Goal: Check status: Check status

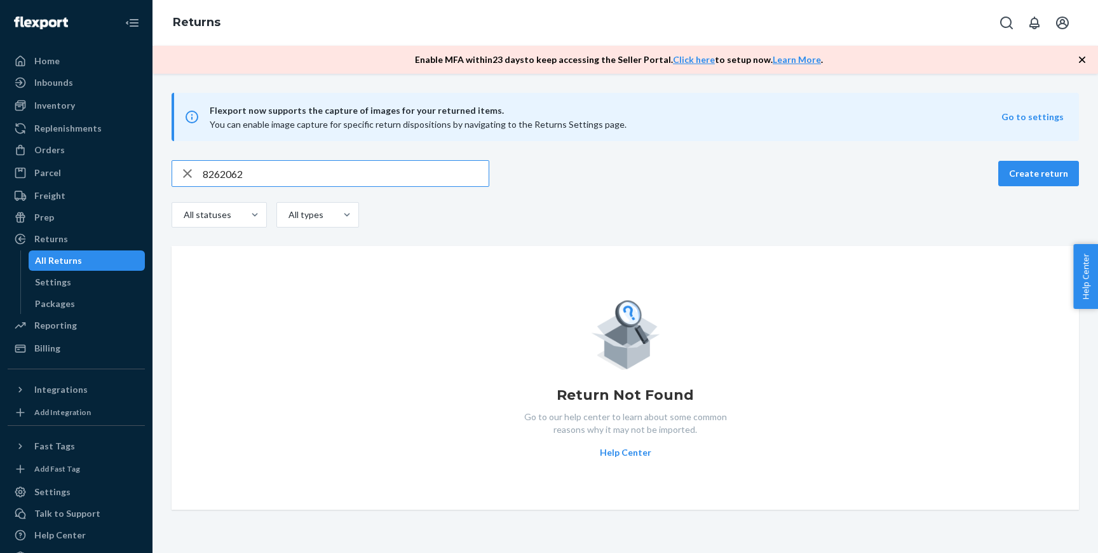
click at [209, 175] on input "8262062" at bounding box center [346, 173] width 286 height 25
click at [79, 145] on div "Orders" at bounding box center [76, 150] width 135 height 18
click at [271, 182] on input "8262062" at bounding box center [346, 173] width 286 height 25
paste input "31833721"
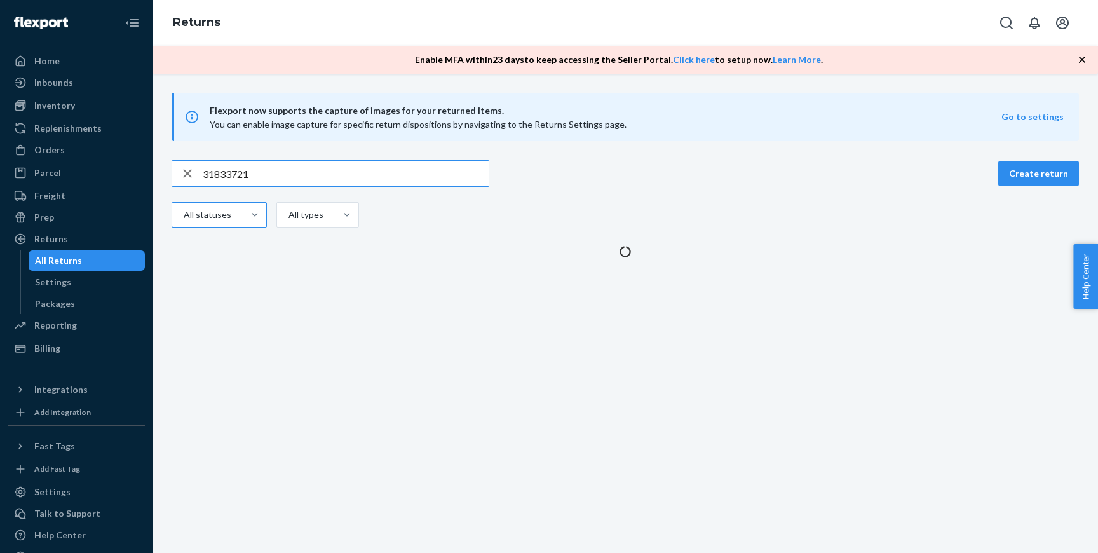
type input "31833721"
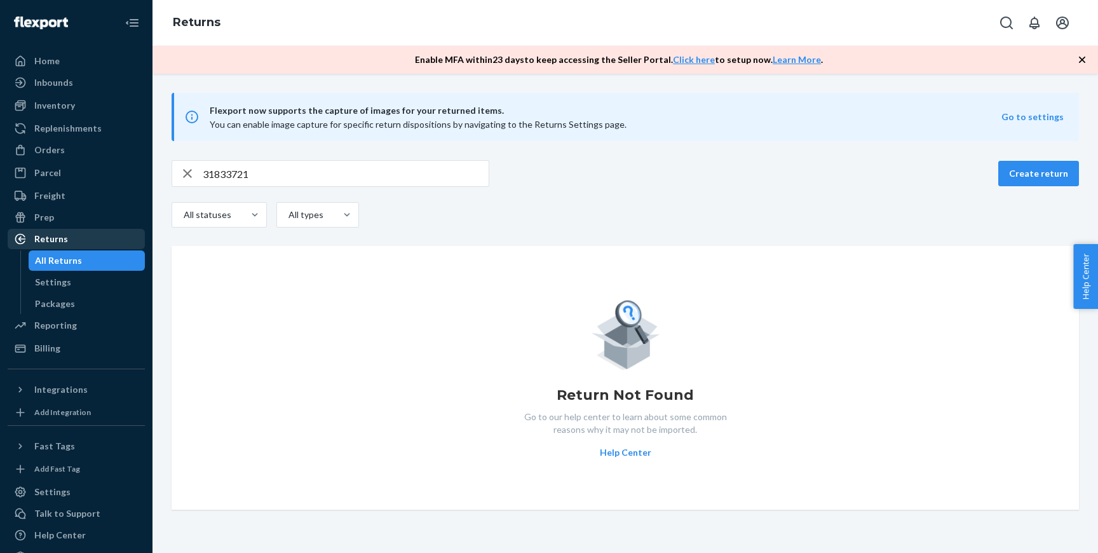
click at [95, 234] on div "Returns" at bounding box center [76, 239] width 135 height 18
click at [186, 172] on icon "button" at bounding box center [187, 173] width 9 height 9
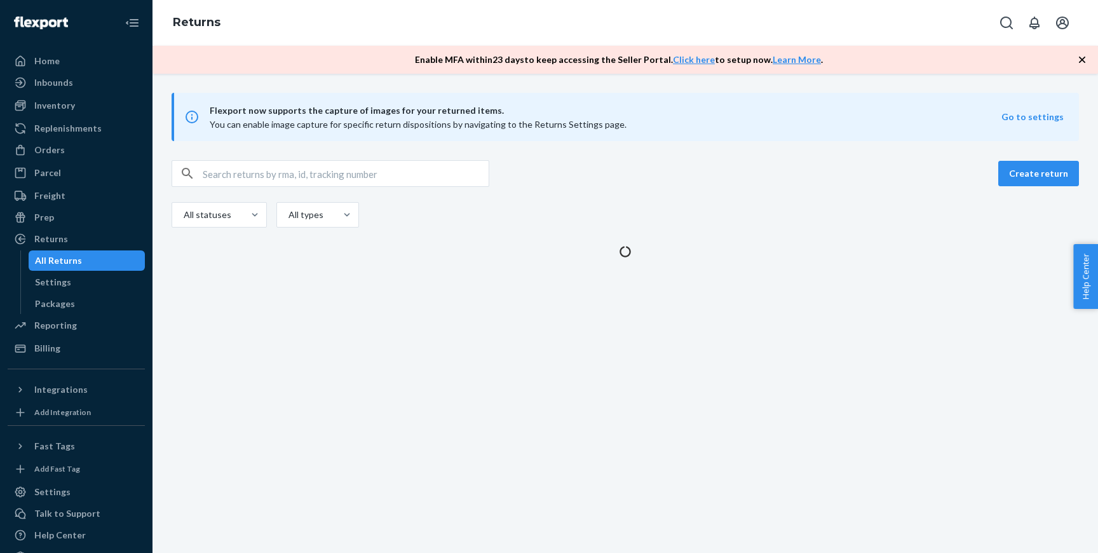
click at [294, 172] on input "text" at bounding box center [346, 173] width 286 height 25
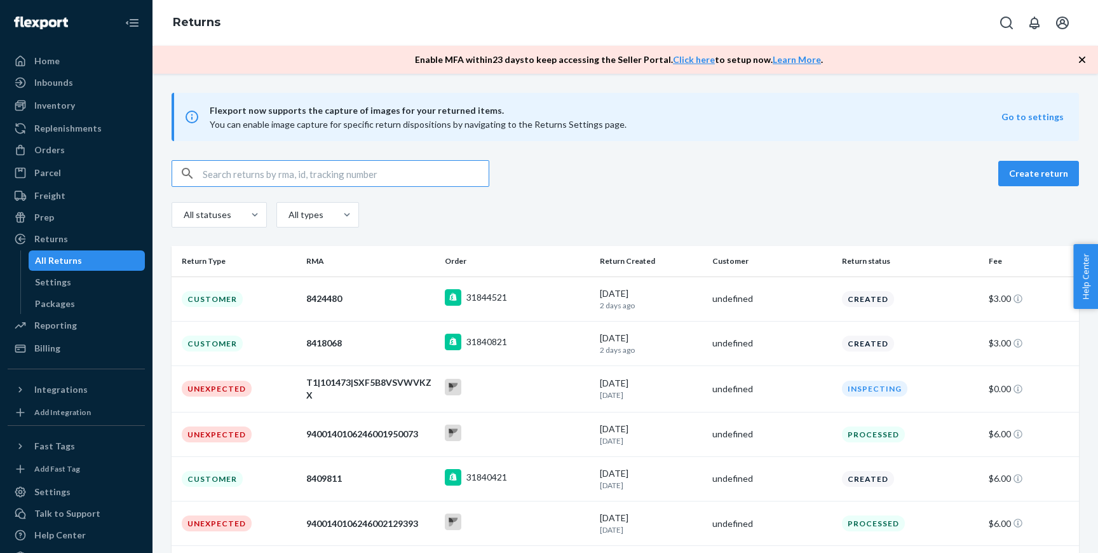
paste input "31833721"
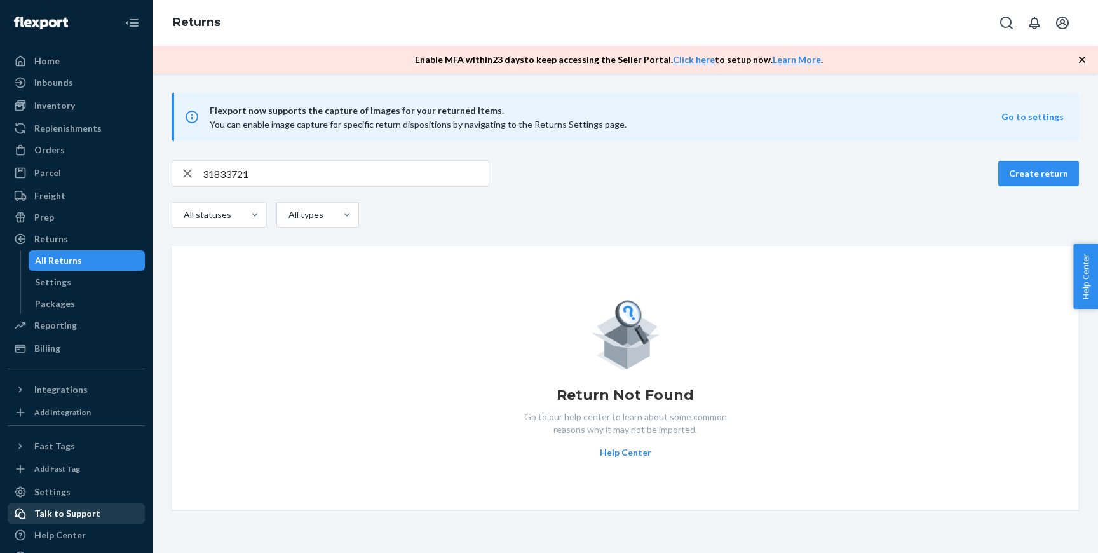
click at [73, 516] on div "Talk to Support" at bounding box center [67, 513] width 66 height 13
click at [314, 166] on input "31833721" at bounding box center [346, 173] width 286 height 25
paste input "1ZB8R405YW10889319"
paste input "9400140106246002129393"
type input "9400140106246002129393"
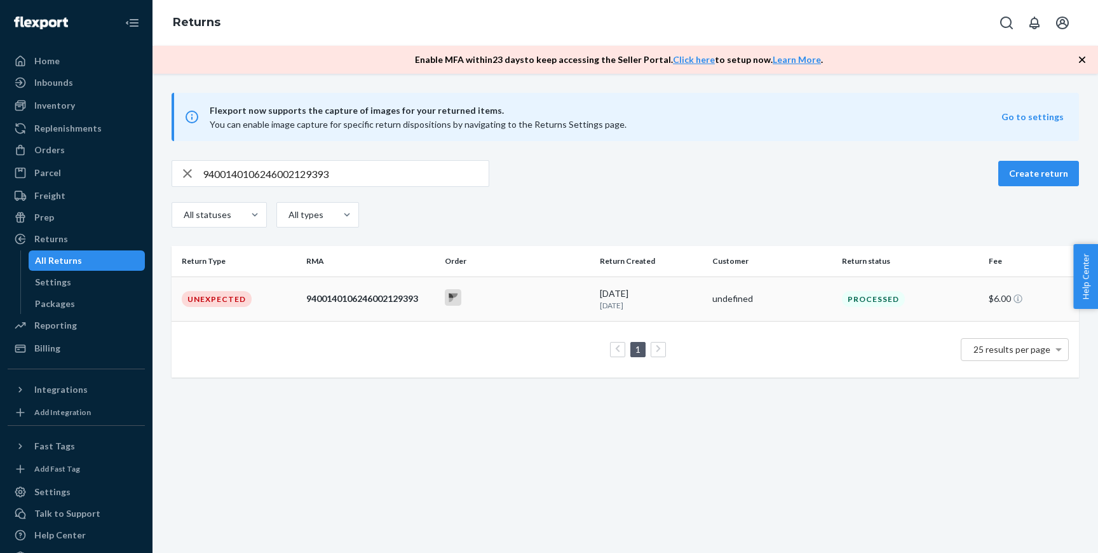
click at [536, 290] on div at bounding box center [517, 299] width 145 height 20
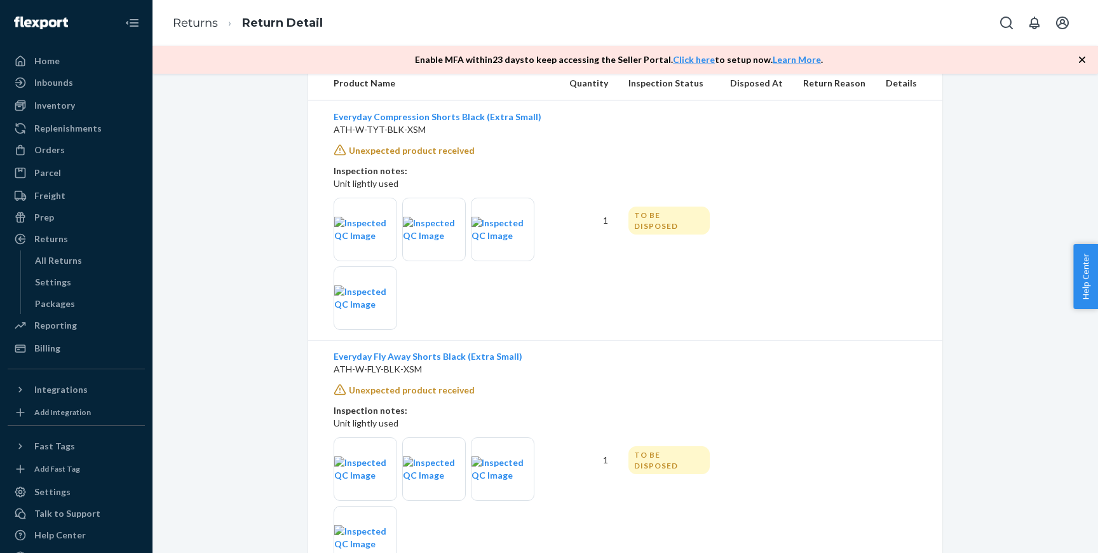
scroll to position [409, 0]
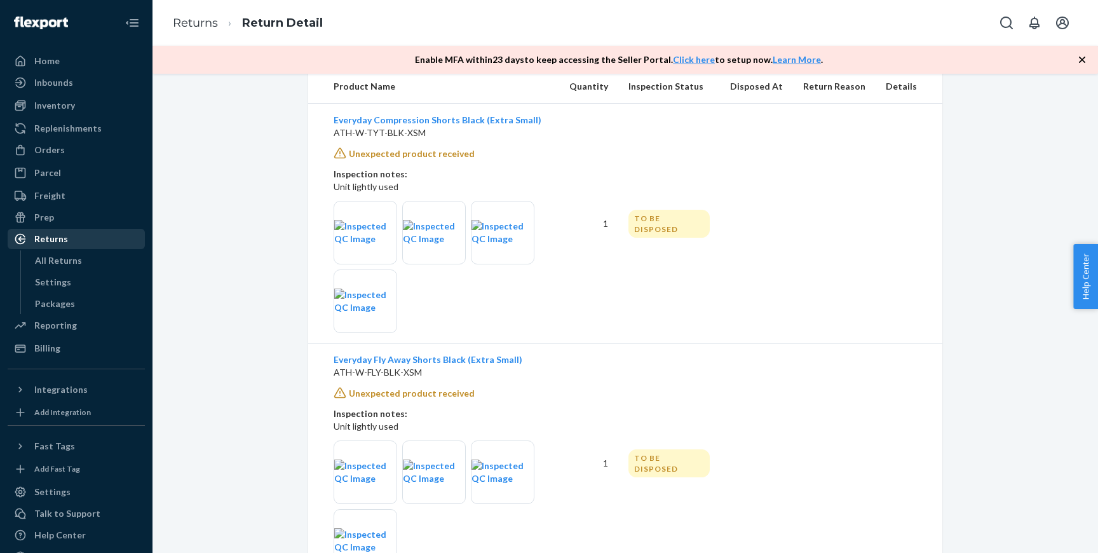
click at [81, 238] on div "Returns" at bounding box center [76, 239] width 135 height 18
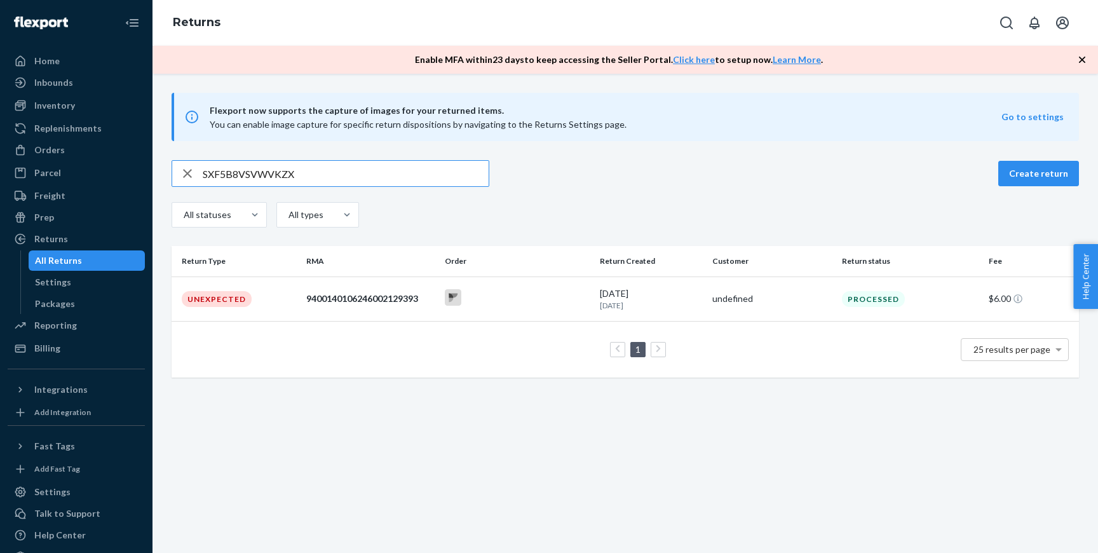
type input "SXF5B8VSVWVKZX"
click at [563, 314] on td at bounding box center [518, 299] width 156 height 46
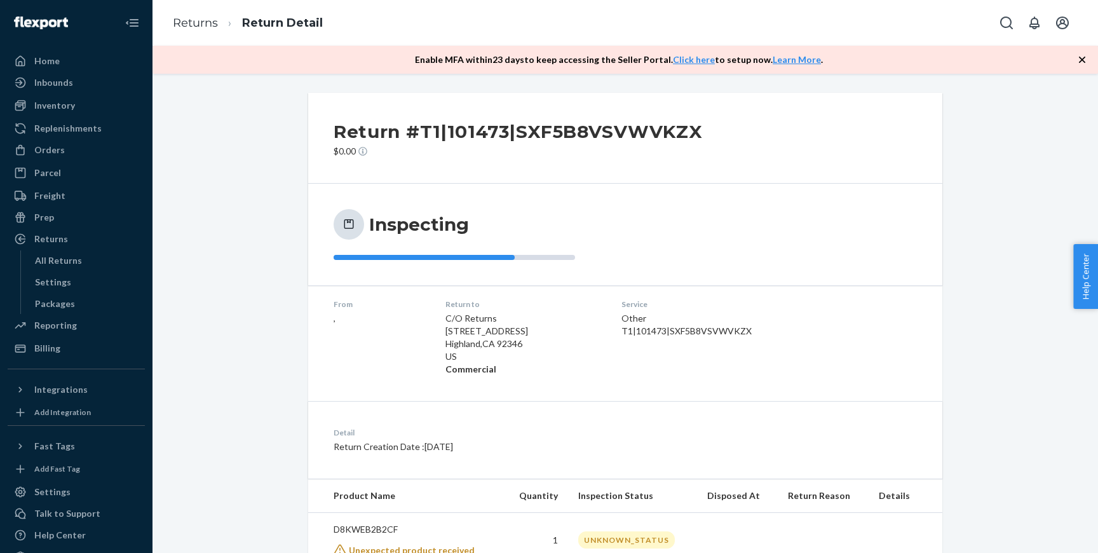
scroll to position [46, 0]
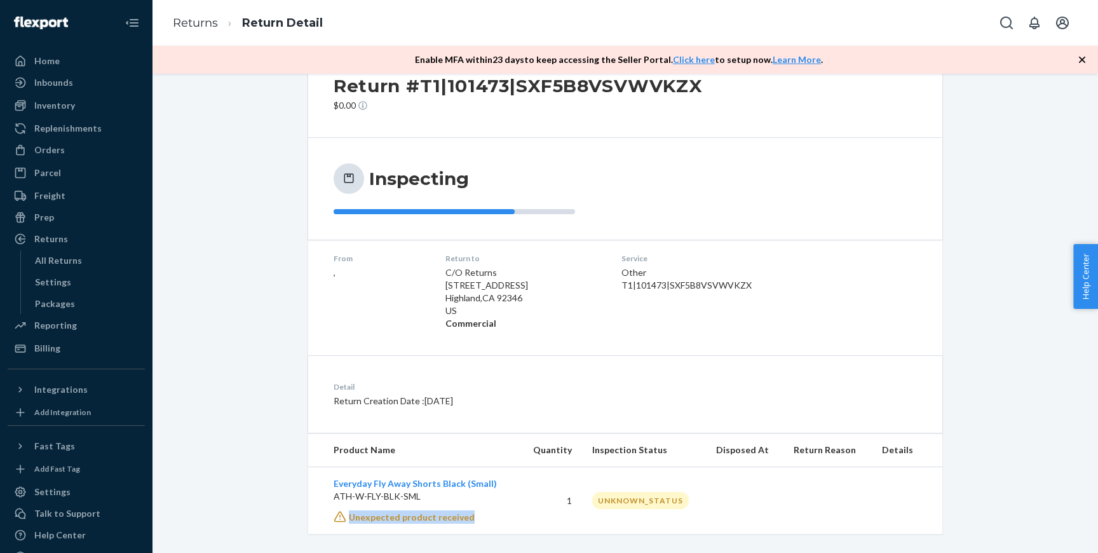
drag, startPoint x: 471, startPoint y: 519, endPoint x: 319, endPoint y: 515, distance: 152.5
click at [320, 515] on td "Everyday Fly Away Shorts Black (Small) ATH-W-FLY-BLK-SML Unexpected product rec…" at bounding box center [413, 500] width 211 height 67
click at [280, 512] on div "Return #T1|101473|SXF5B8VSVWVKZX $0.00 Inspecting From , Return to C/O Returns …" at bounding box center [625, 290] width 926 height 487
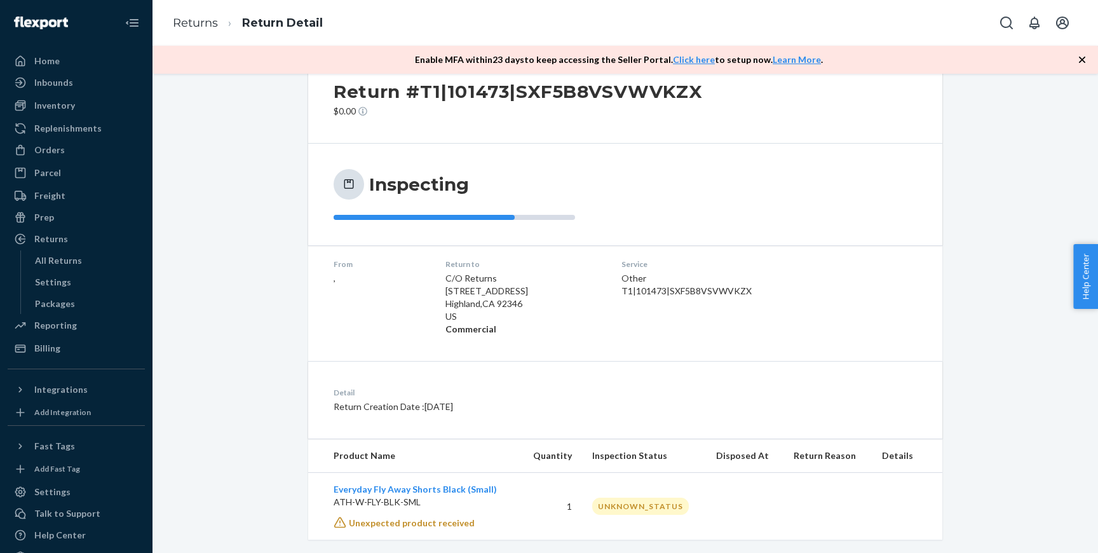
scroll to position [58, 0]
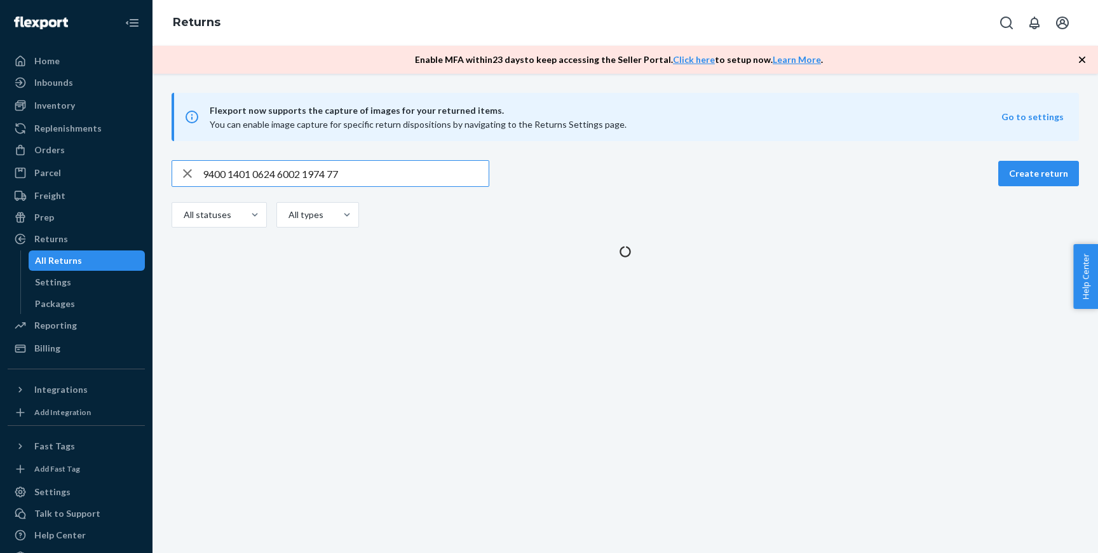
click at [226, 173] on input "9400 1401 0624 6002 1974 77" at bounding box center [346, 173] width 286 height 25
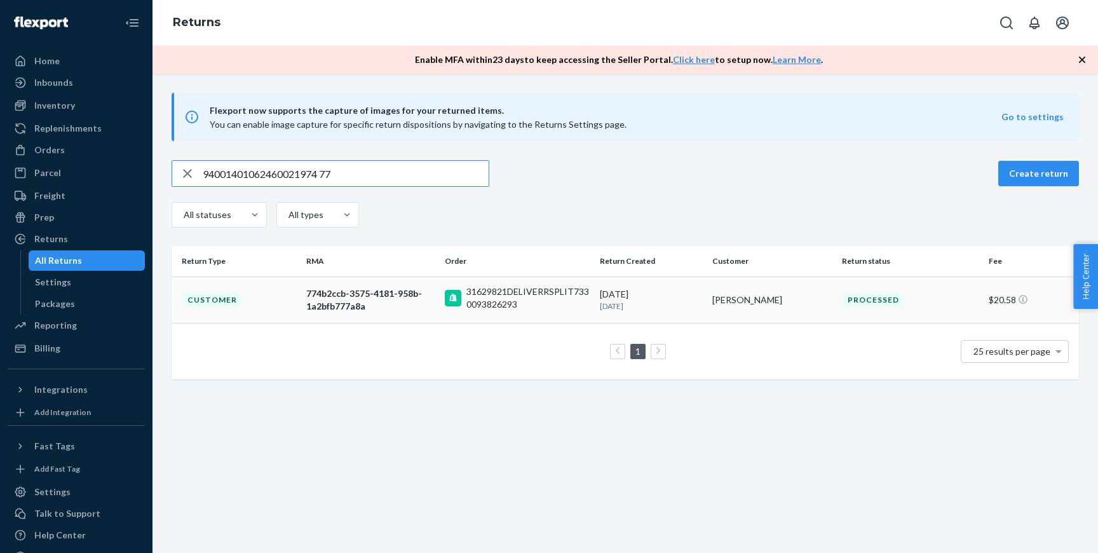
type input "94001401062460021974 77"
click at [529, 297] on div "31629821DELIVERRSPLIT7330093826293" at bounding box center [528, 297] width 124 height 25
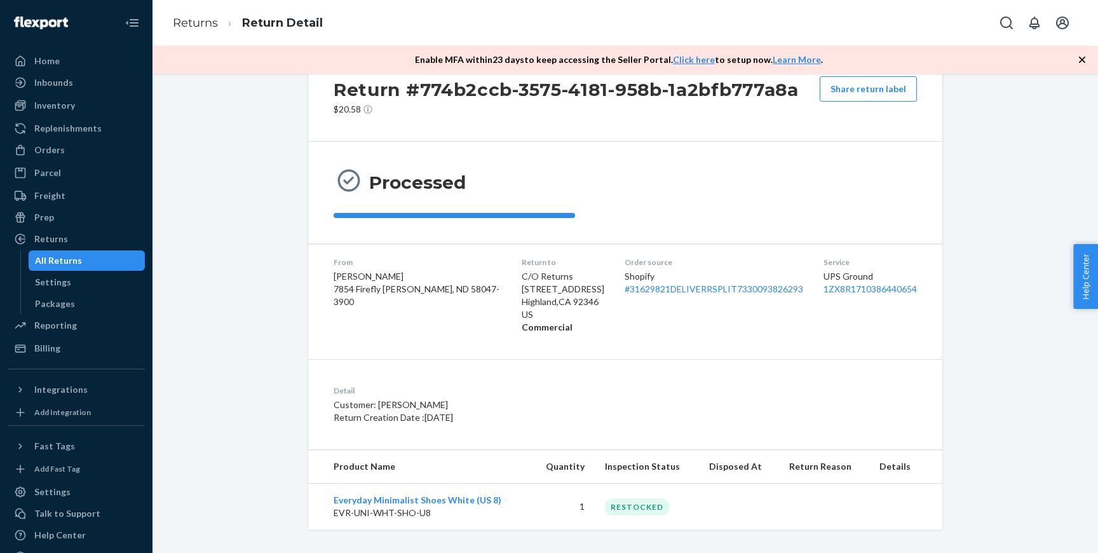
scroll to position [50, 0]
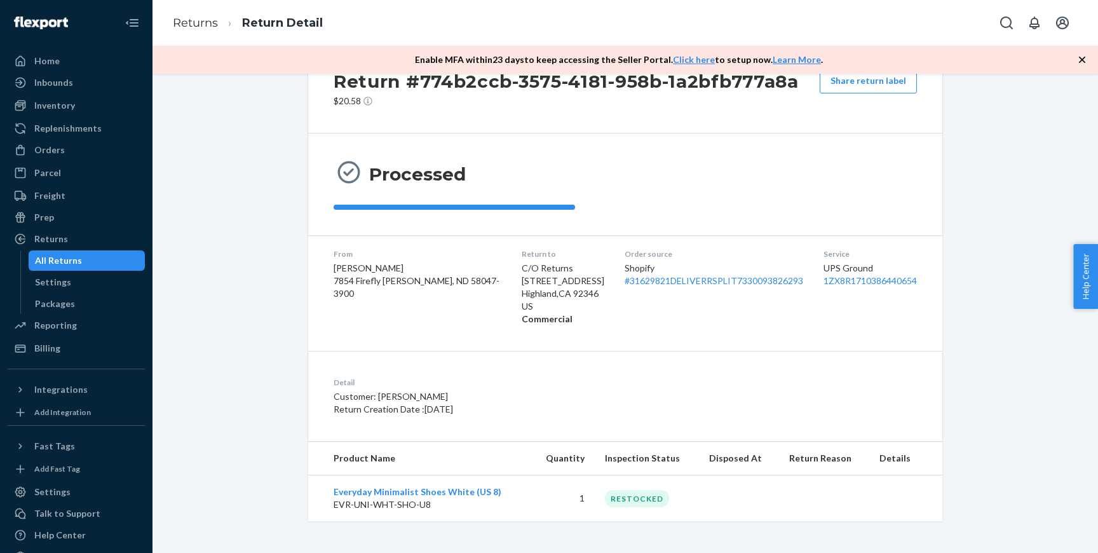
click at [81, 259] on div "All Returns" at bounding box center [87, 261] width 114 height 18
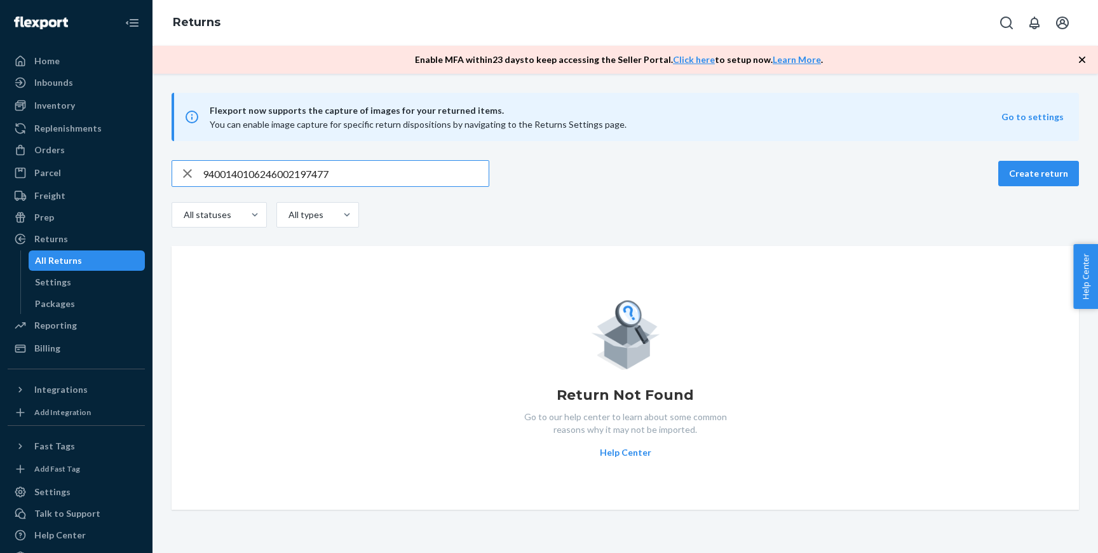
click at [395, 175] on input "9400140106246002197477" at bounding box center [346, 173] width 286 height 25
paste input "211609"
type input "9400140106246002211609"
click at [374, 161] on input "9400140106246002211609" at bounding box center [346, 173] width 286 height 25
click at [62, 244] on div "Returns" at bounding box center [51, 239] width 34 height 13
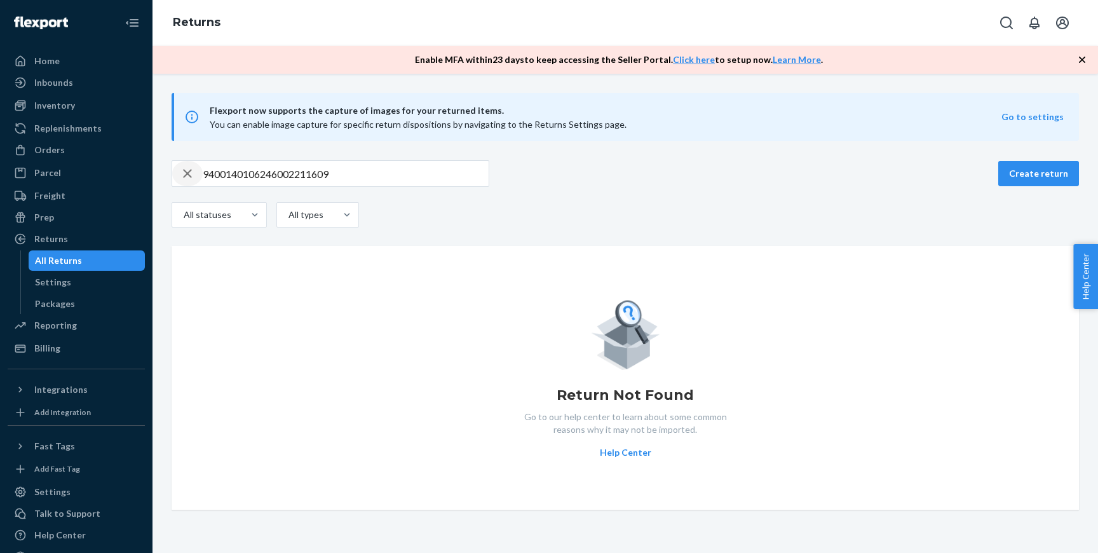
click at [186, 178] on icon "button" at bounding box center [187, 173] width 15 height 25
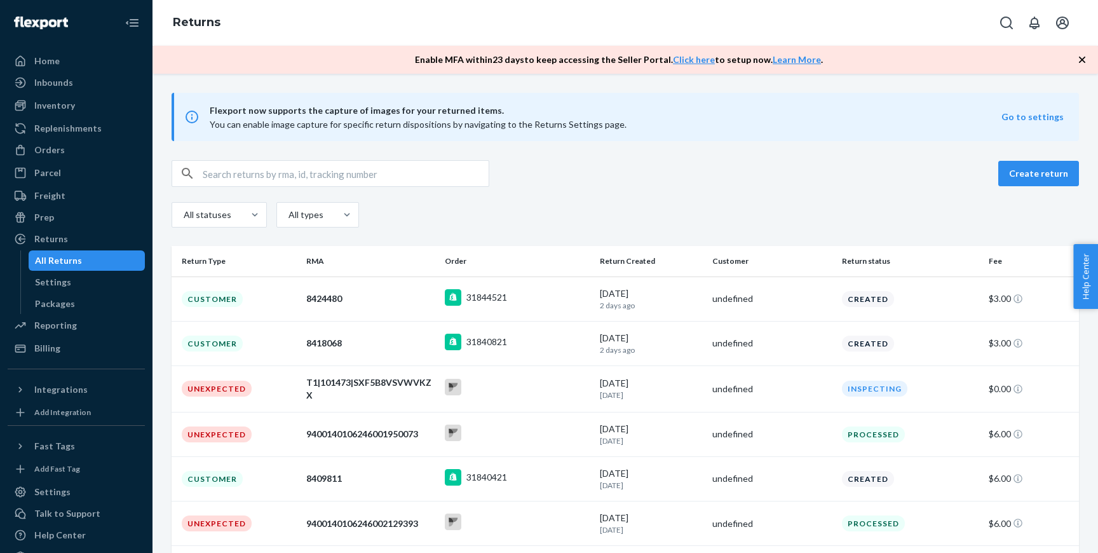
click at [304, 179] on input "text" at bounding box center [346, 173] width 286 height 25
paste input "9400140106246002211609"
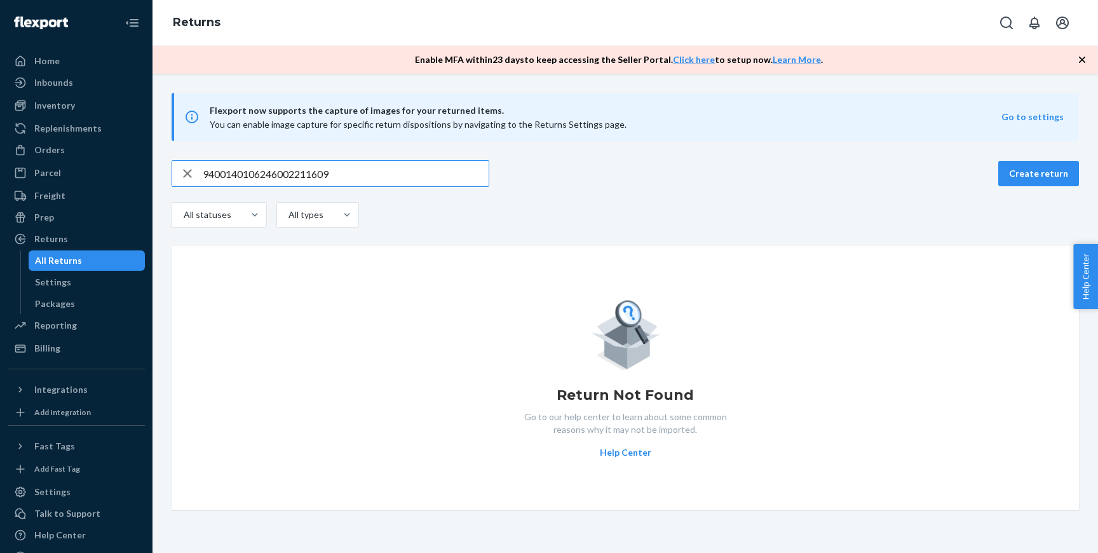
click at [252, 174] on input "9400140106246002211609" at bounding box center [346, 173] width 286 height 25
paste input "1Z B8R 405 YW 1088 931"
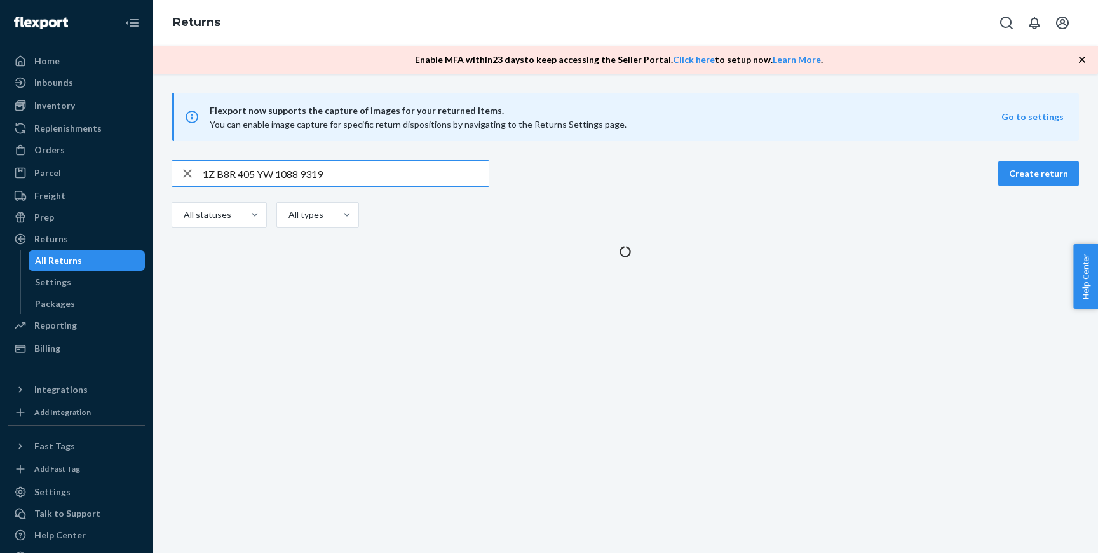
click at [216, 172] on input "1Z B8R 405 YW 1088 9319" at bounding box center [346, 173] width 286 height 25
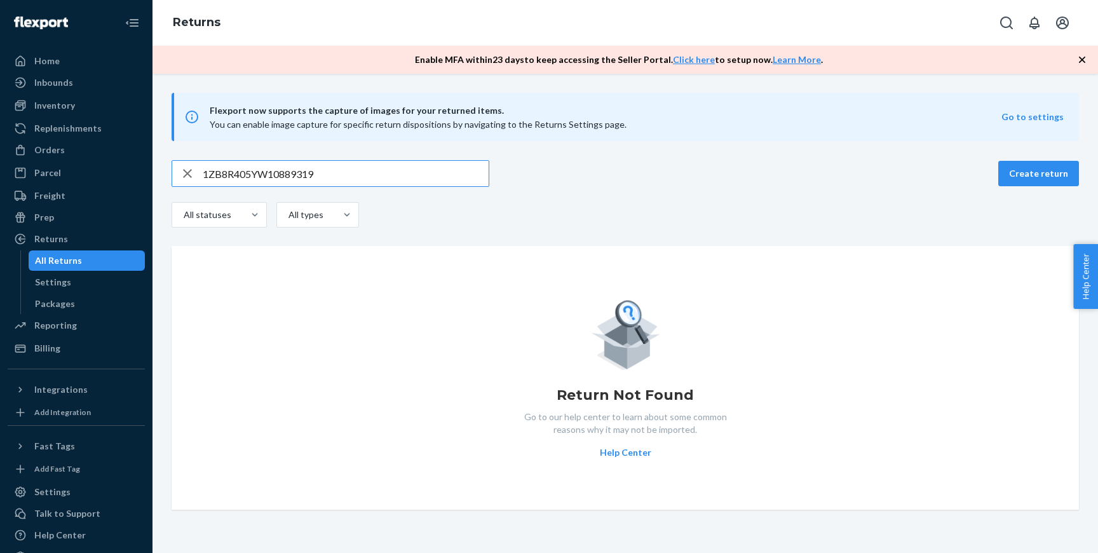
type input "1ZB8R405YW10889319"
click at [184, 172] on icon "button" at bounding box center [187, 173] width 15 height 25
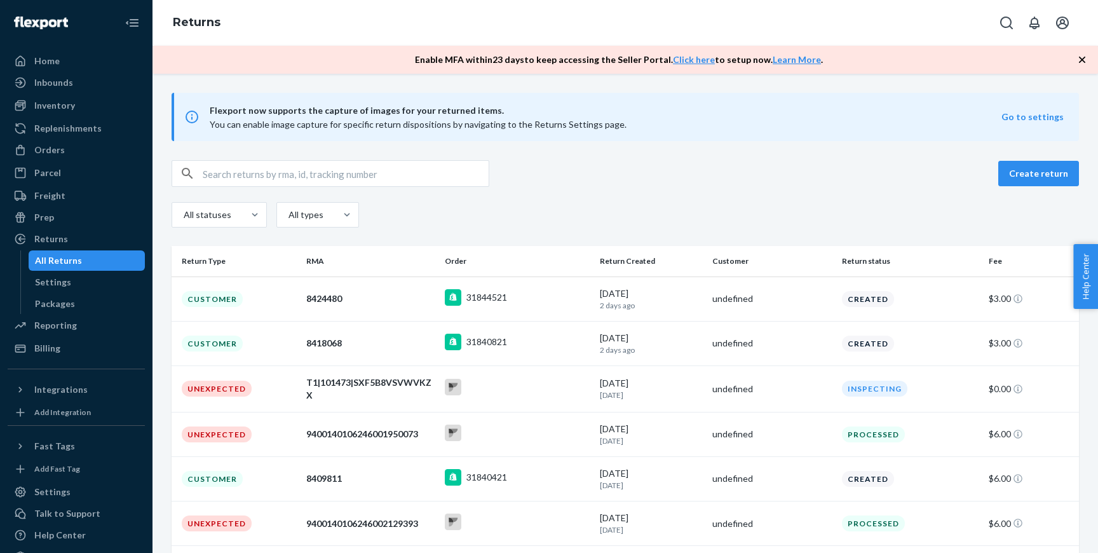
click at [119, 262] on div "All Returns" at bounding box center [87, 261] width 114 height 18
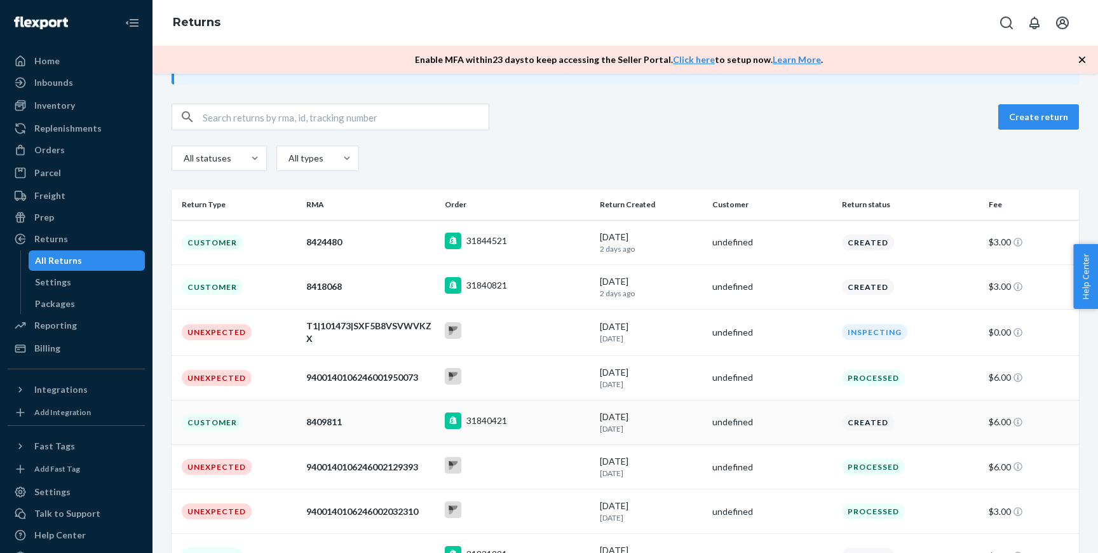
scroll to position [240, 0]
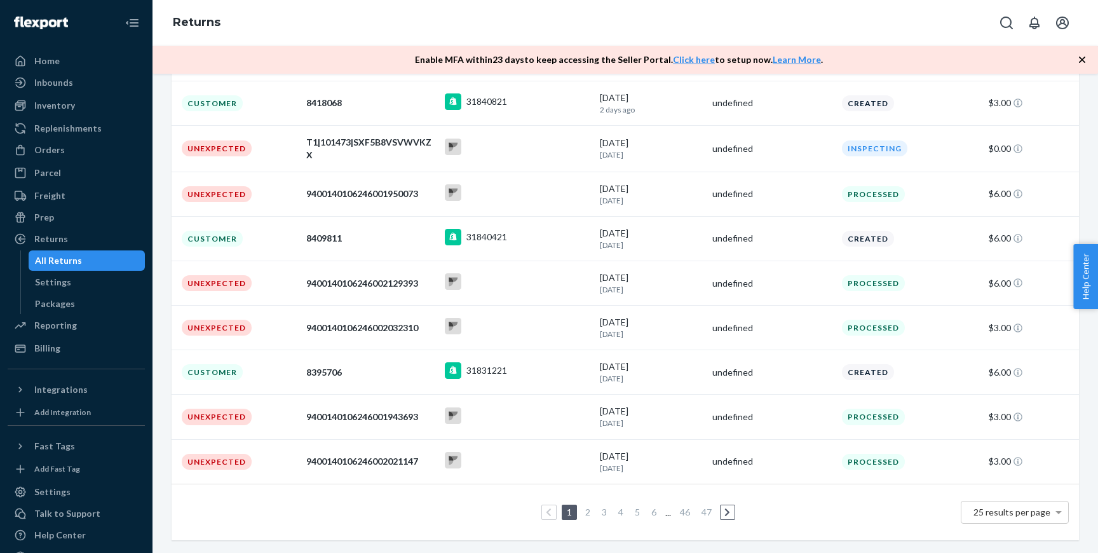
click at [589, 513] on link "2" at bounding box center [588, 511] width 10 height 11
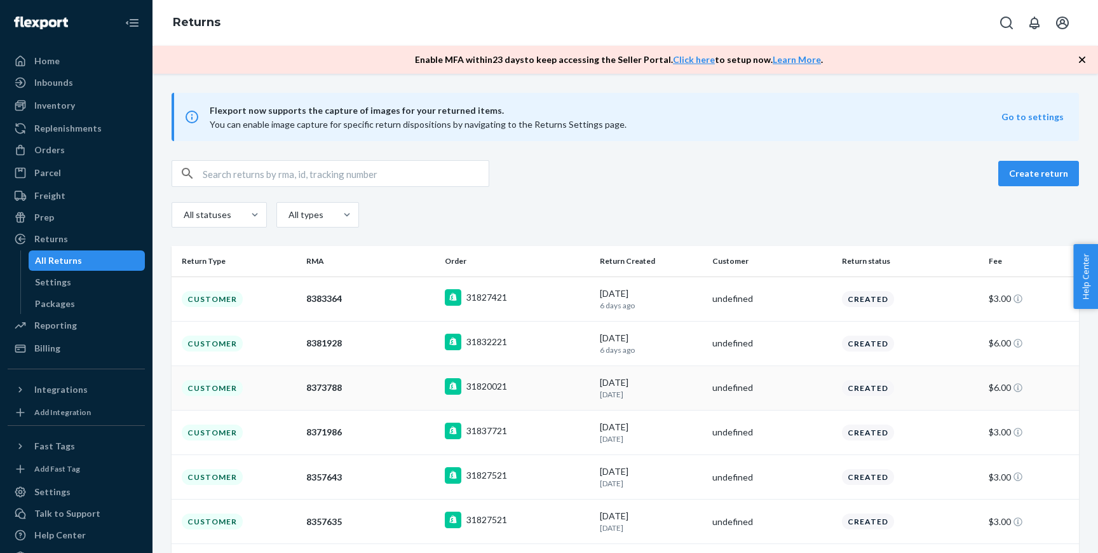
scroll to position [238, 0]
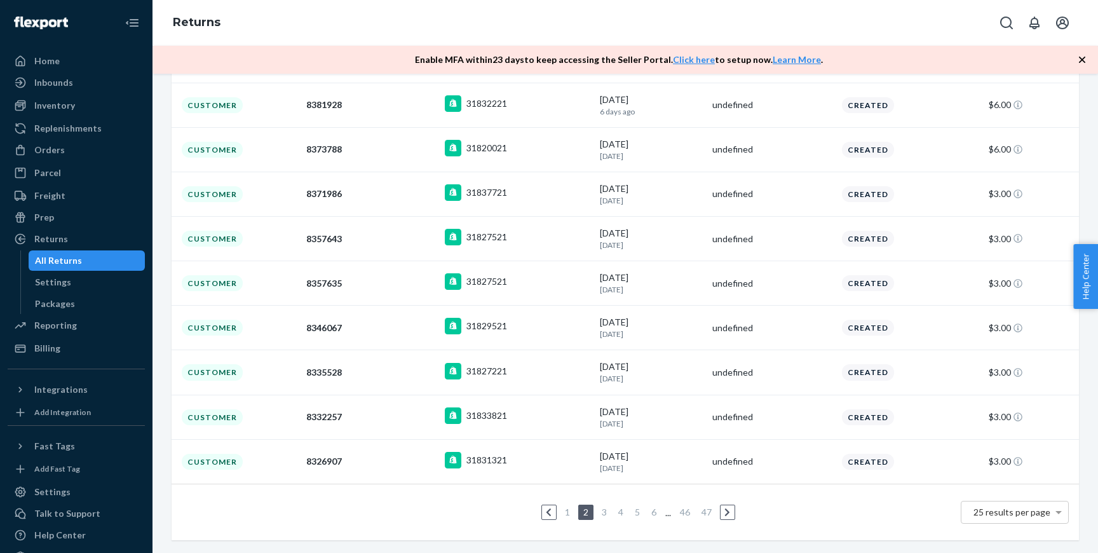
click at [605, 513] on link "3" at bounding box center [604, 511] width 10 height 11
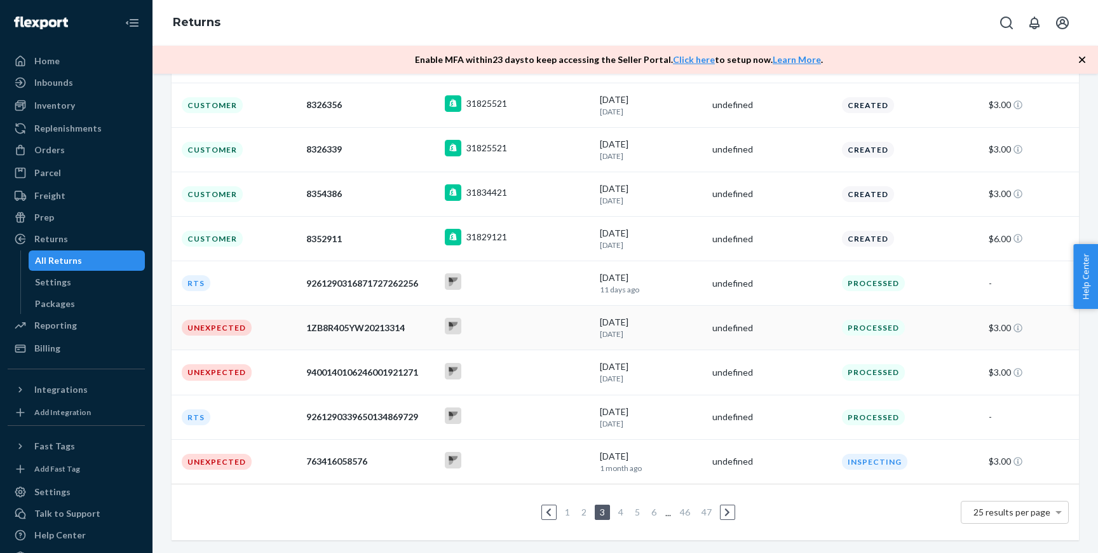
click at [361, 329] on div "1ZB8R405YW20213314" at bounding box center [370, 327] width 128 height 13
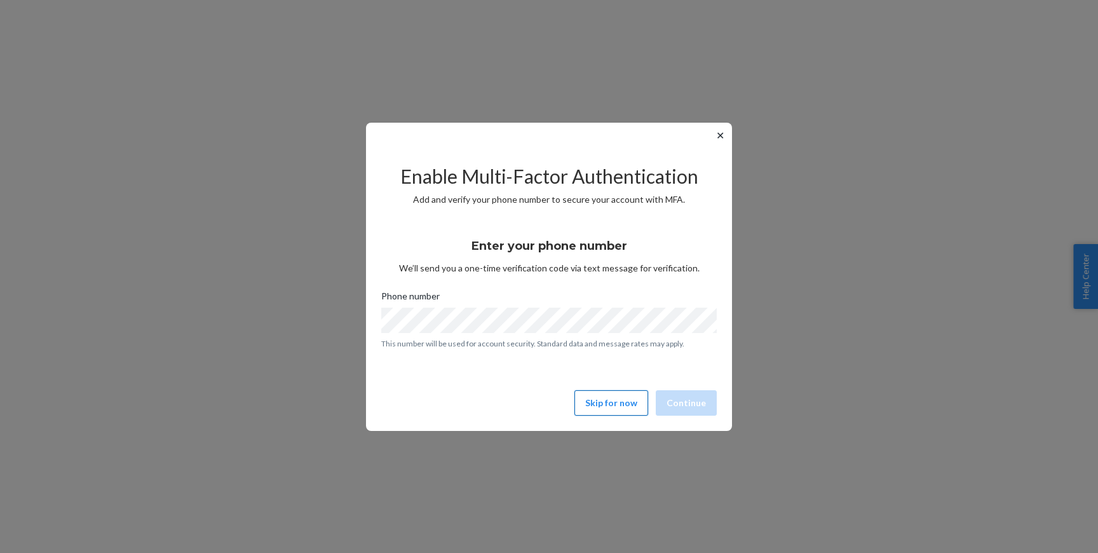
click at [590, 393] on button "Skip for now" at bounding box center [611, 402] width 74 height 25
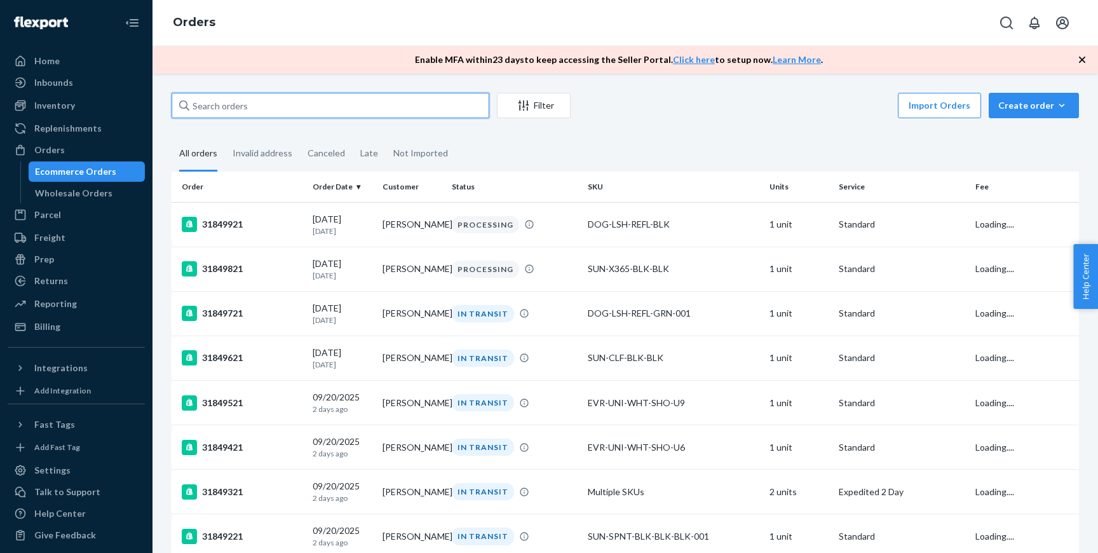
click at [335, 104] on input "text" at bounding box center [331, 105] width 318 height 25
type input "[PERSON_NAME]"
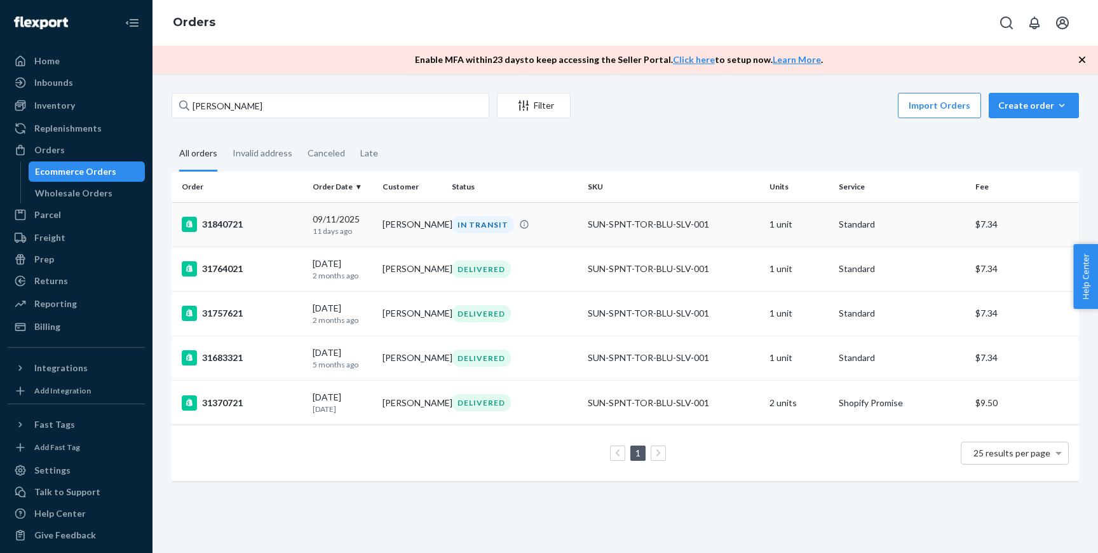
click at [324, 220] on div "[DATE] [DATE]" at bounding box center [342, 225] width 59 height 24
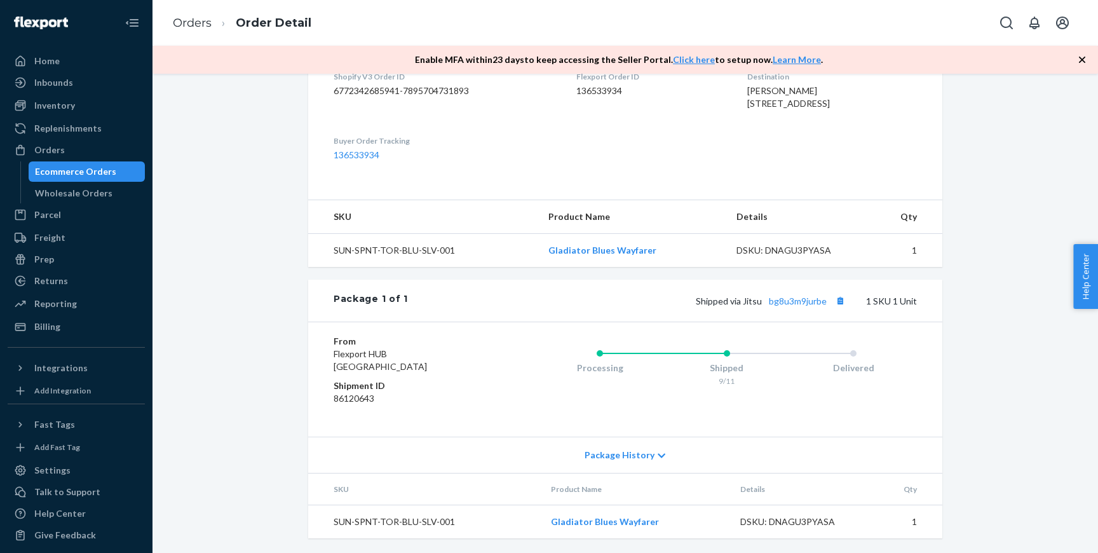
scroll to position [364, 0]
click at [668, 459] on div "Package History" at bounding box center [625, 454] width 634 height 36
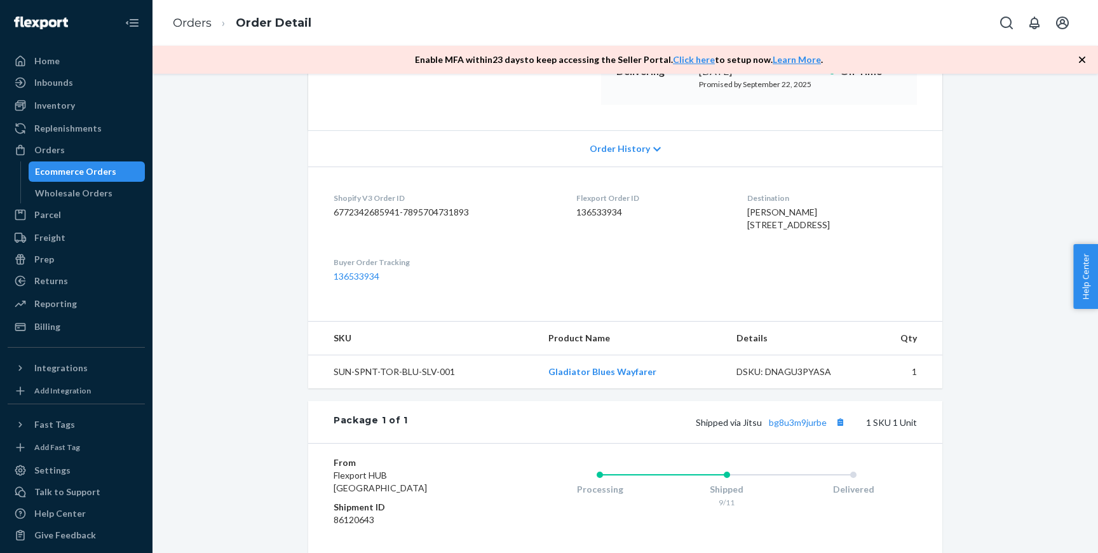
scroll to position [0, 0]
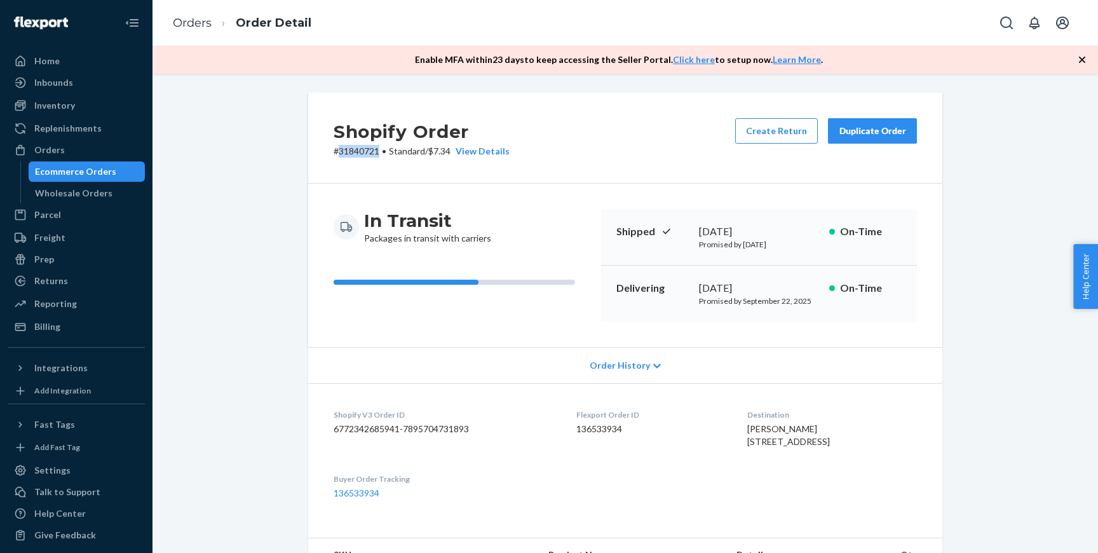
drag, startPoint x: 381, startPoint y: 154, endPoint x: 339, endPoint y: 154, distance: 41.9
click at [339, 154] on p "# 31840721 • Standard / $7.34 View Details" at bounding box center [422, 151] width 176 height 13
copy p "31840721"
click at [487, 151] on div "View Details" at bounding box center [479, 151] width 59 height 13
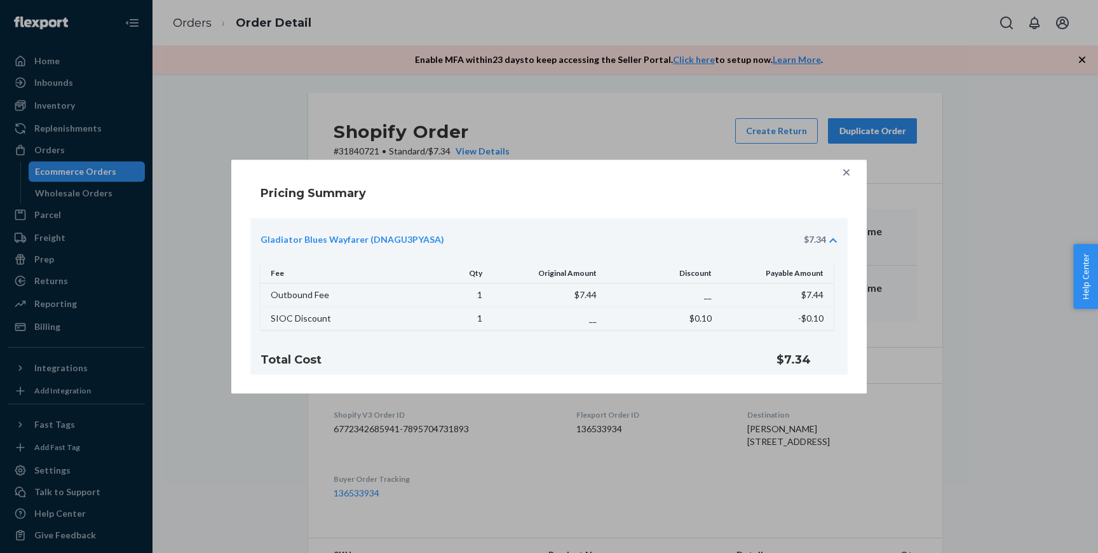
click at [545, 117] on div "Pricing Summary Gladiator Blues Wayfarer (DNAGU3PYASA) $7.34 Fee Qty Original A…" at bounding box center [549, 276] width 1098 height 553
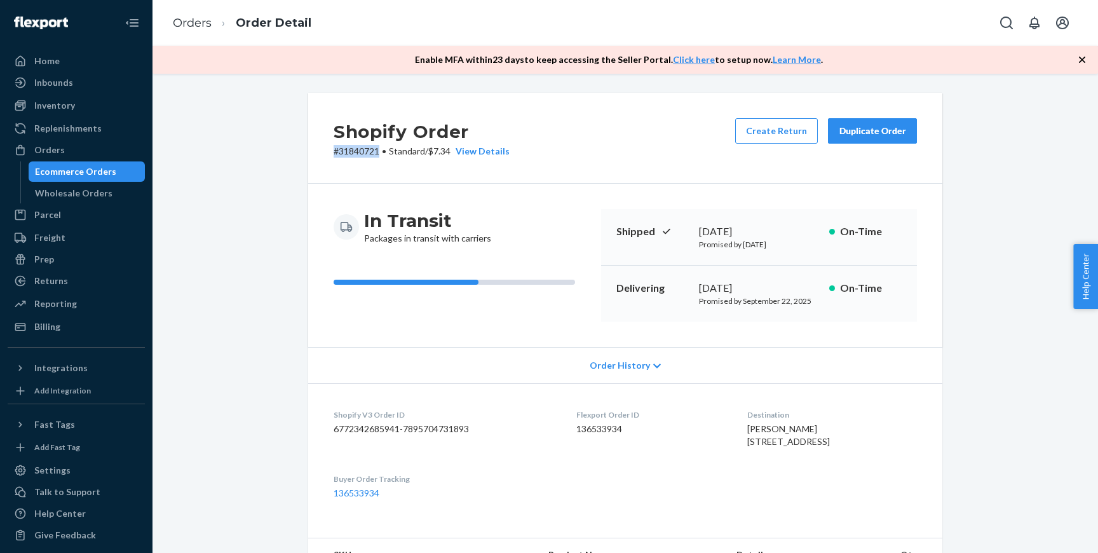
drag, startPoint x: 379, startPoint y: 148, endPoint x: 334, endPoint y: 149, distance: 45.8
click at [334, 149] on p "# 31840721 • Standard / $7.34 View Details" at bounding box center [422, 151] width 176 height 13
click at [339, 152] on p "# 31840721 • Standard / $7.34 View Details" at bounding box center [422, 151] width 176 height 13
drag, startPoint x: 339, startPoint y: 154, endPoint x: 379, endPoint y: 156, distance: 40.1
click at [379, 156] on p "# 31840721 • Standard / $7.34 View Details" at bounding box center [422, 151] width 176 height 13
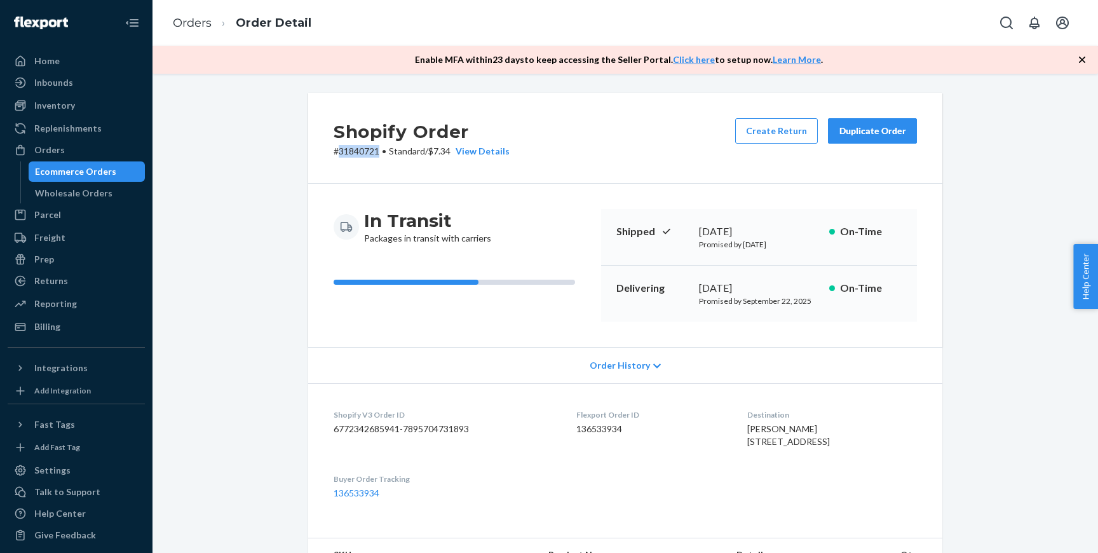
copy p "31840721"
click at [112, 493] on div "Talk to Support" at bounding box center [76, 492] width 135 height 18
click at [69, 287] on div "Returns" at bounding box center [76, 281] width 135 height 18
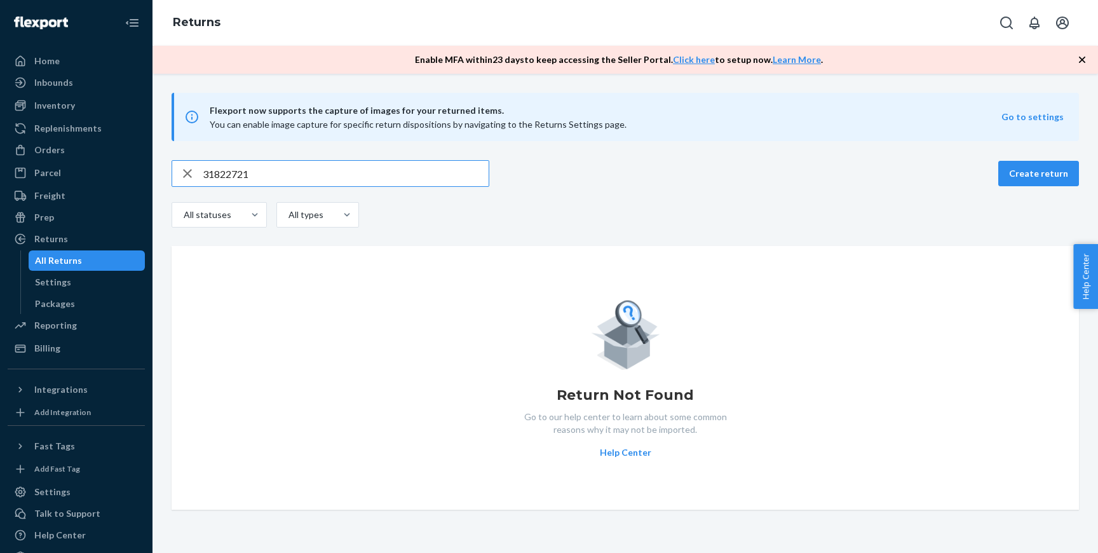
paste input "8262062"
click at [266, 180] on input "8262062" at bounding box center [346, 173] width 286 height 25
paste input "9400140106246001950073"
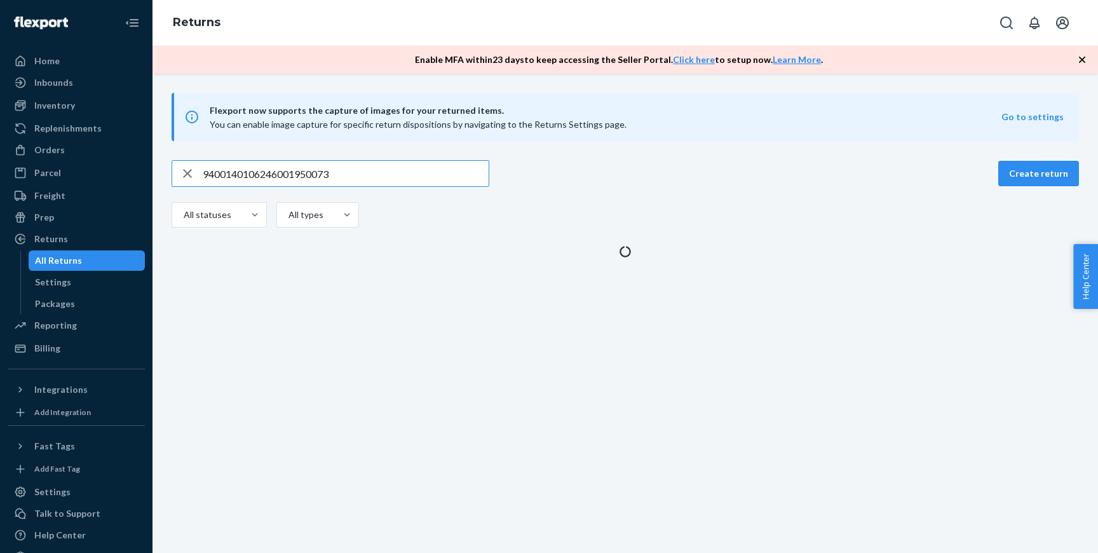
type input "9400140106246001950073"
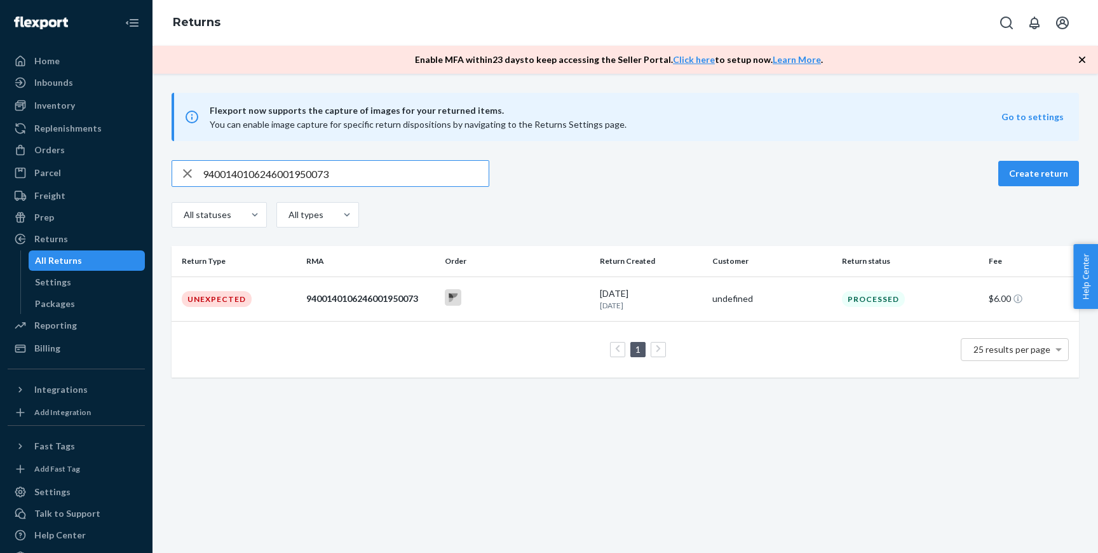
drag, startPoint x: 288, startPoint y: 298, endPoint x: 288, endPoint y: 305, distance: 7.0
click at [288, 298] on td "Unexpected" at bounding box center [237, 298] width 130 height 44
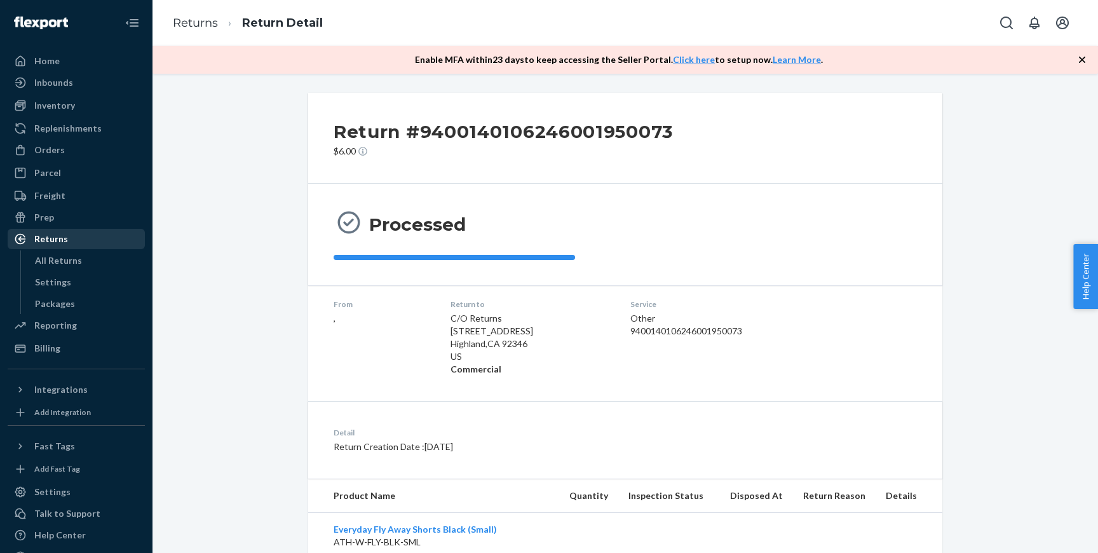
click at [79, 238] on div "Returns" at bounding box center [76, 239] width 135 height 18
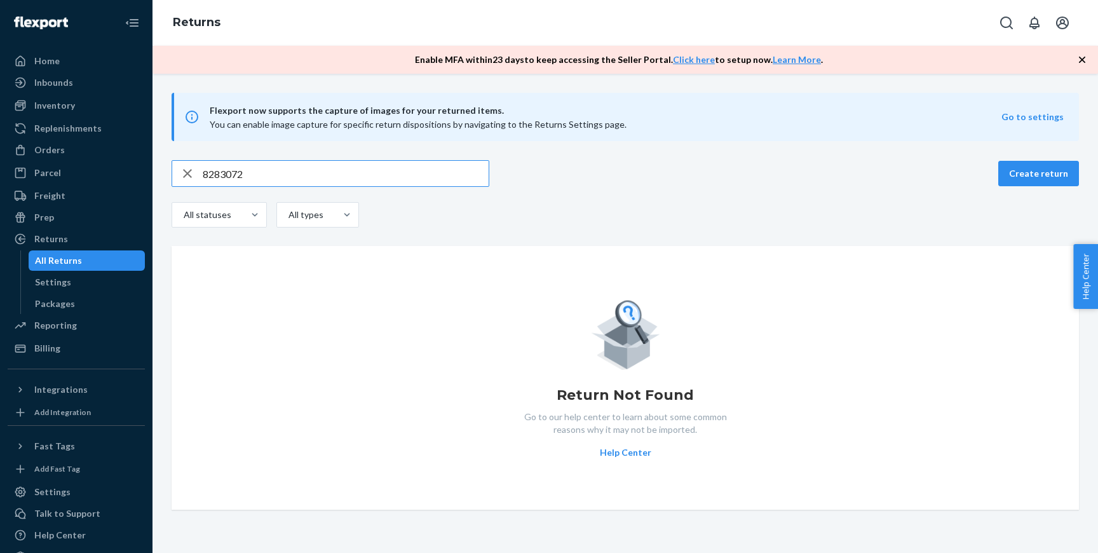
paste input "9400140106246002021147"
type input "9400140106246002021147"
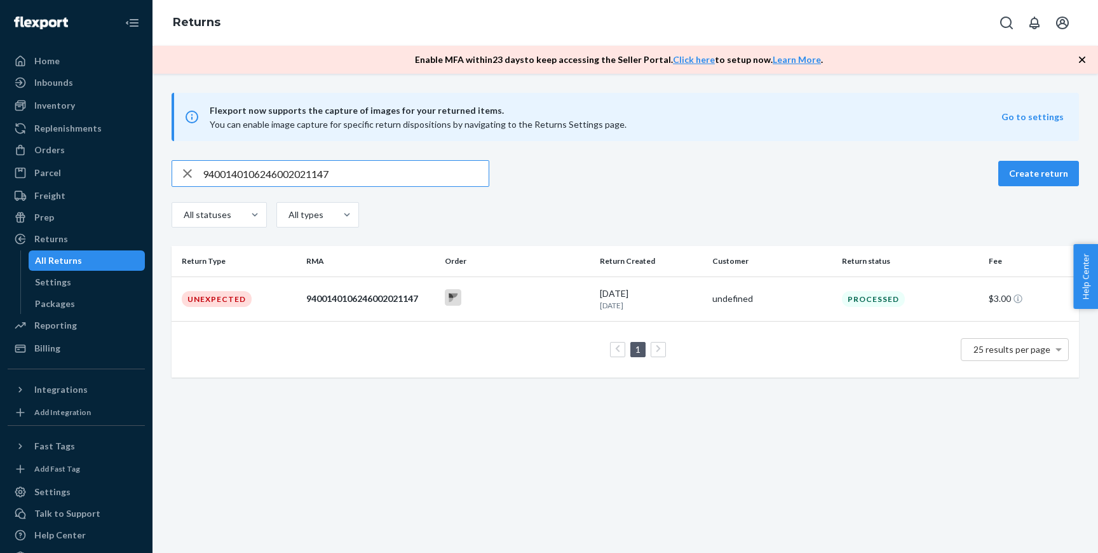
click at [463, 313] on td at bounding box center [518, 298] width 156 height 44
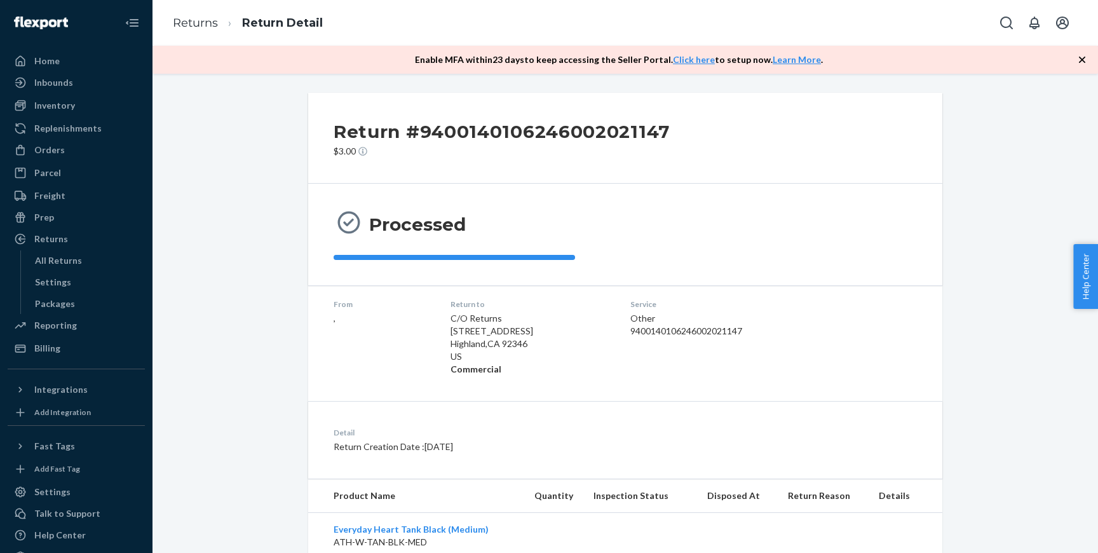
scroll to position [91, 0]
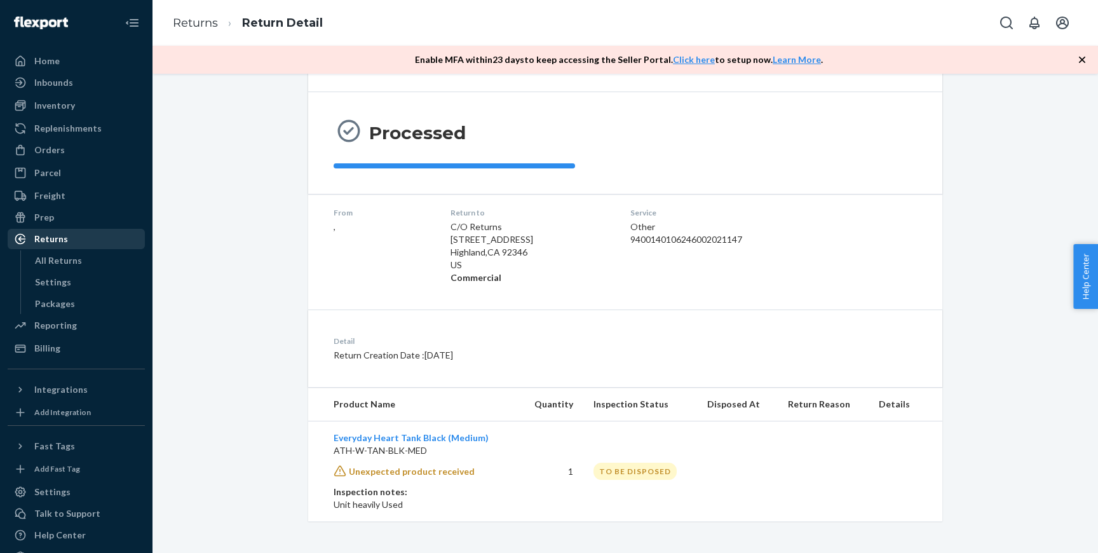
click at [78, 238] on div "Returns" at bounding box center [76, 239] width 135 height 18
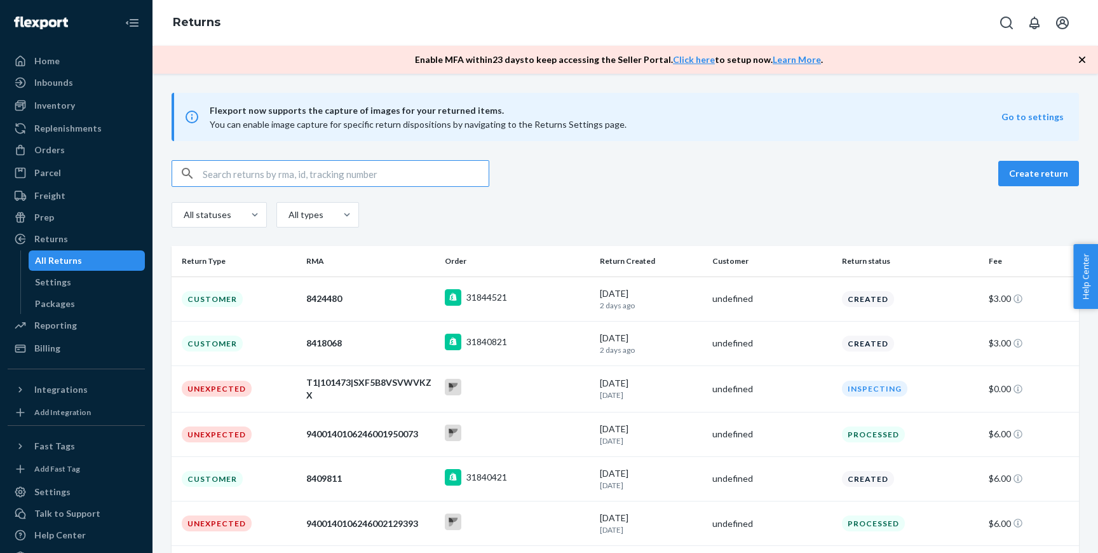
click at [322, 177] on input "text" at bounding box center [346, 173] width 286 height 25
type input "9400140106246002021147"
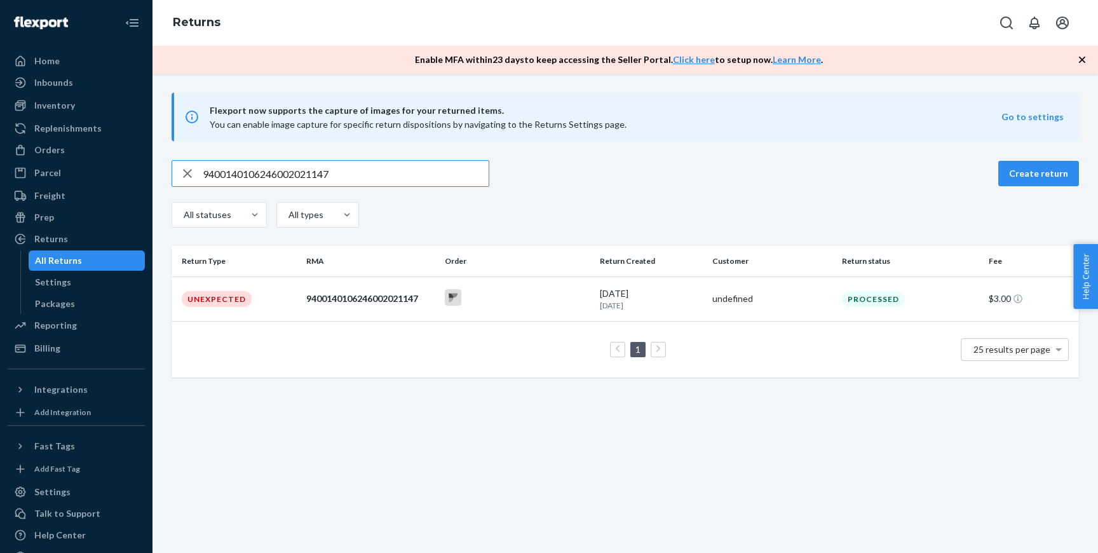
click at [504, 283] on td at bounding box center [518, 298] width 156 height 44
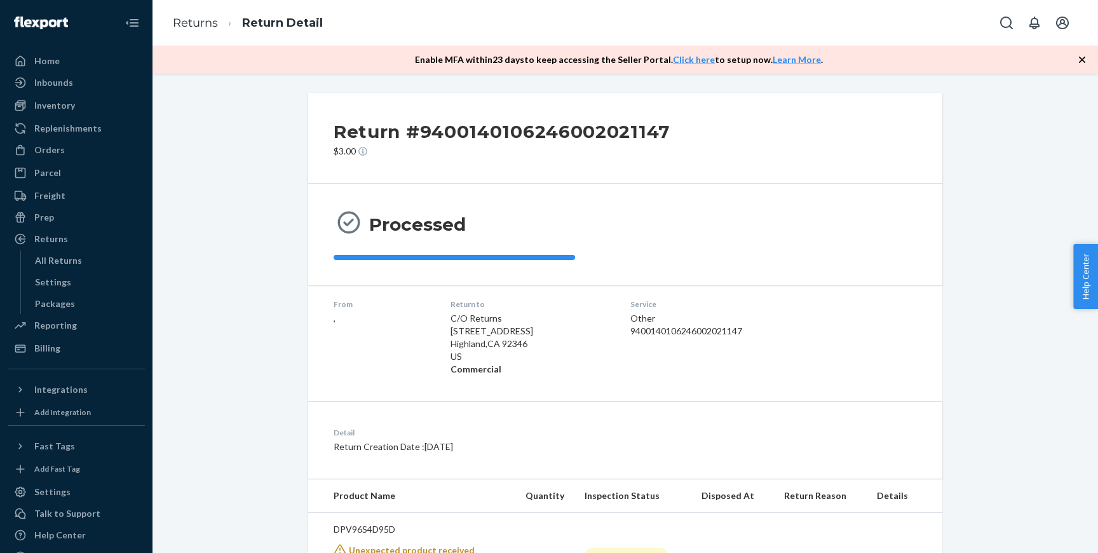
scroll to position [79, 0]
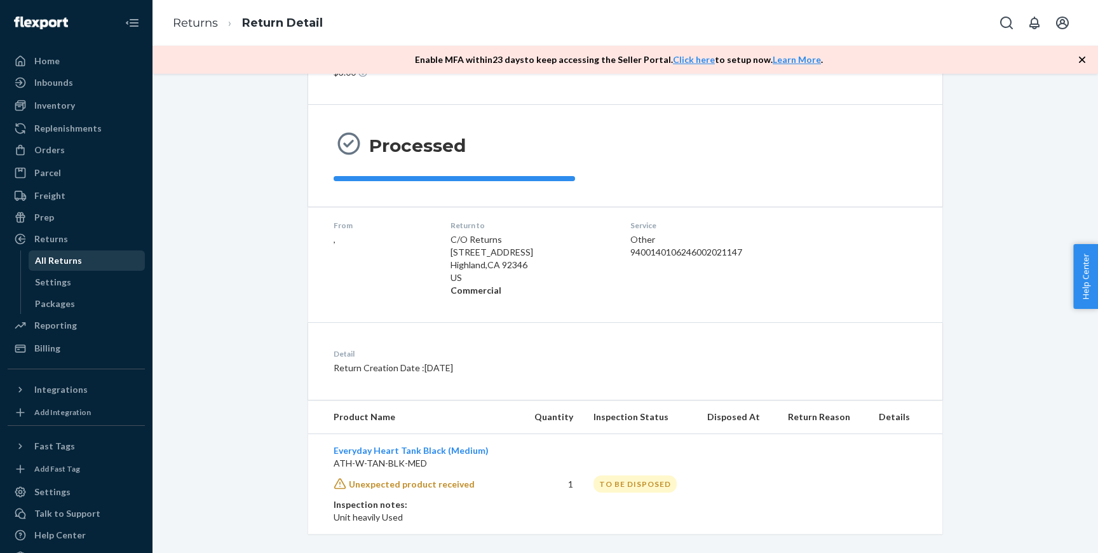
click at [60, 262] on div "All Returns" at bounding box center [58, 260] width 47 height 13
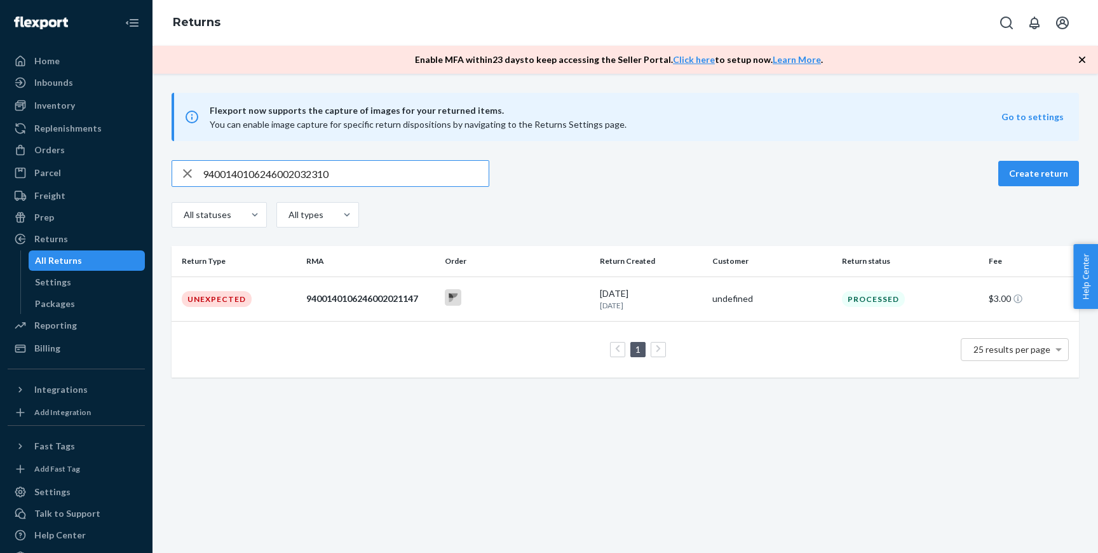
type input "9400140106246002032310"
click at [506, 292] on div at bounding box center [517, 299] width 145 height 20
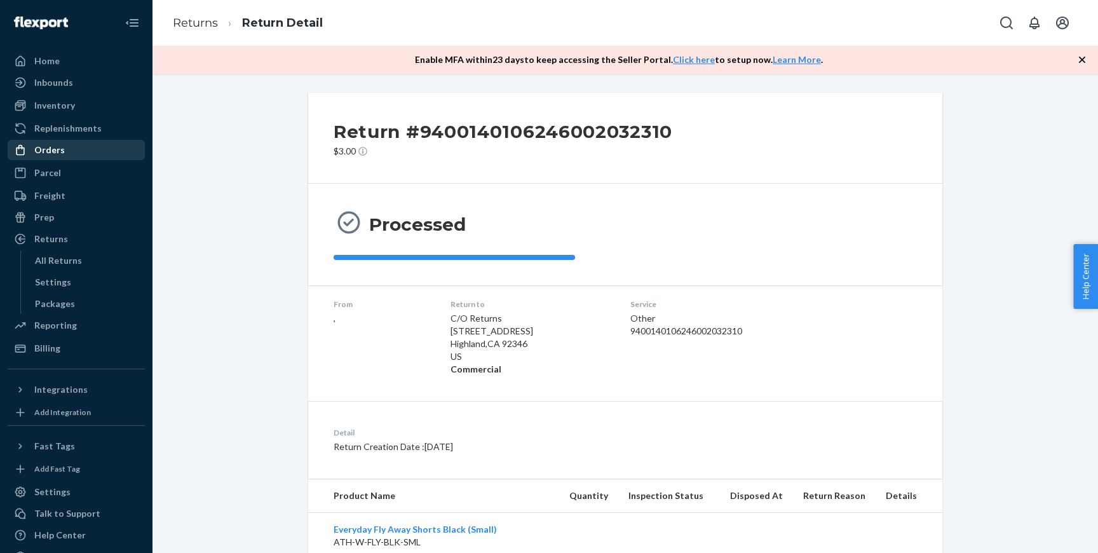
click at [58, 150] on div "Orders" at bounding box center [49, 150] width 30 height 13
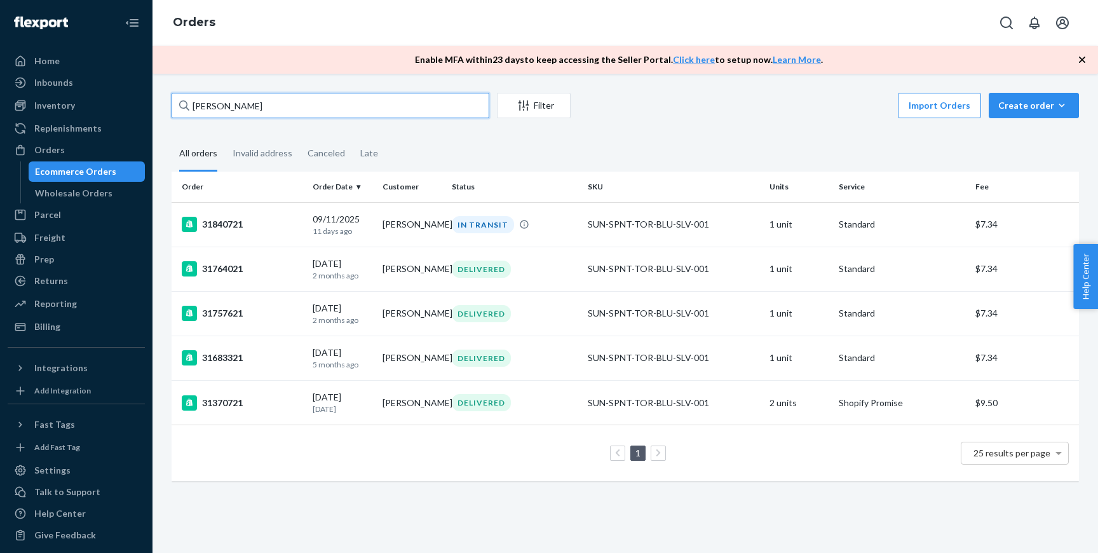
click at [316, 116] on input "[PERSON_NAME]" at bounding box center [331, 105] width 318 height 25
paste input "9400 1401 0624 6002 1974 77"
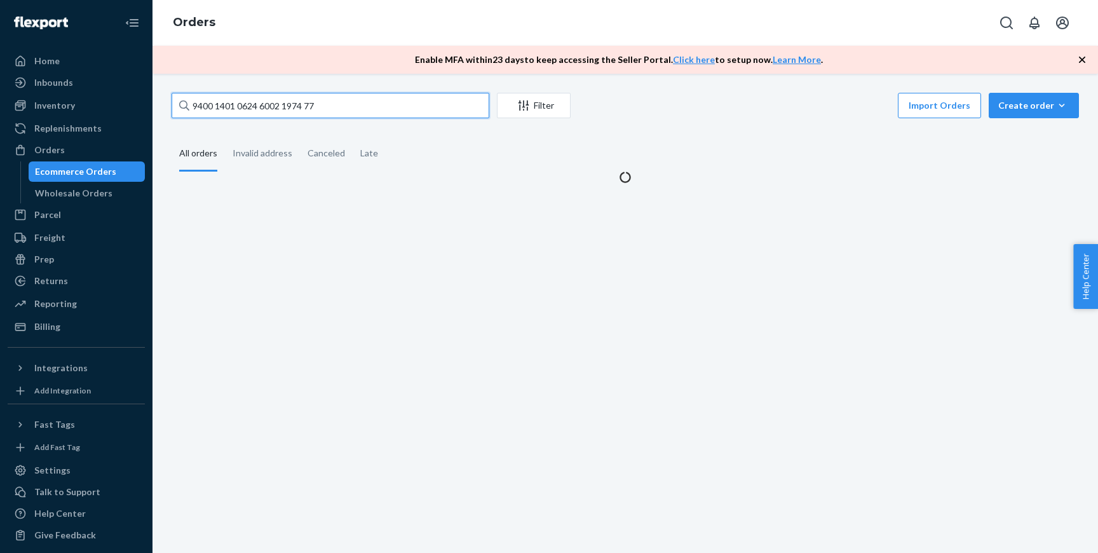
type input "jennifer major"
